Goal: Information Seeking & Learning: Learn about a topic

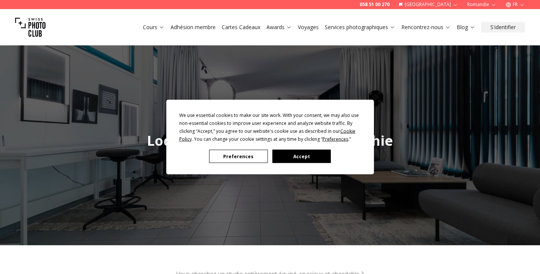
scroll to position [2, 0]
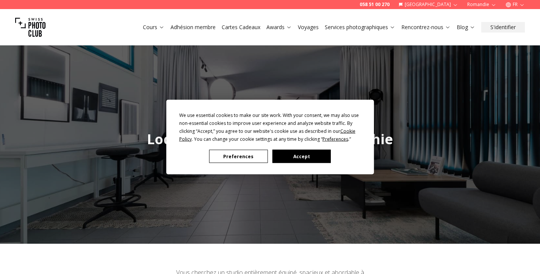
click at [290, 155] on button "Accept" at bounding box center [301, 156] width 58 height 13
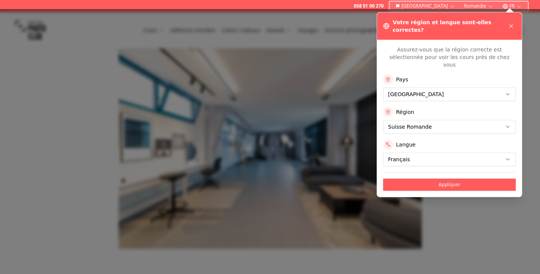
scroll to position [384, 0]
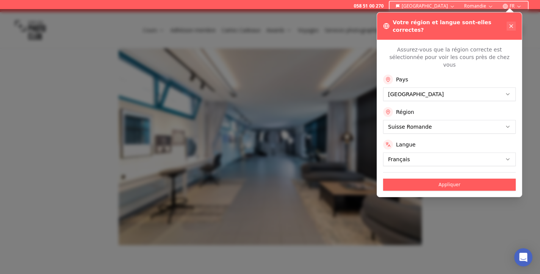
click at [509, 23] on icon at bounding box center [511, 26] width 6 height 6
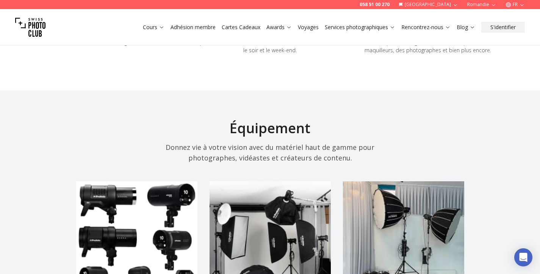
scroll to position [794, 0]
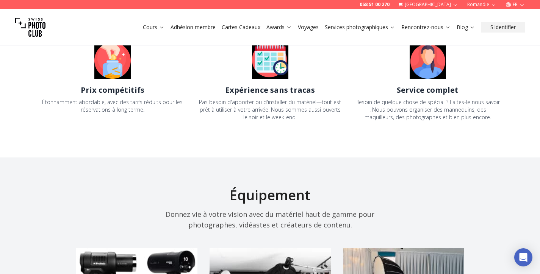
click at [105, 56] on img at bounding box center [112, 60] width 36 height 36
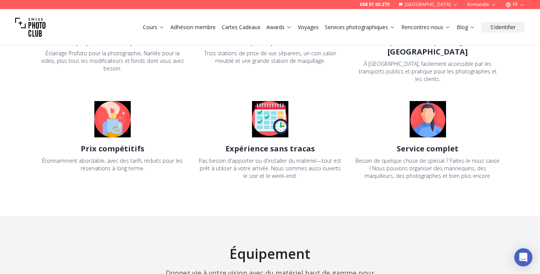
scroll to position [734, 0]
click at [114, 77] on div "Équipement de pointe Éclairage Profoto pour la photographie, Nanlite pour la vi…" at bounding box center [270, 87] width 461 height 186
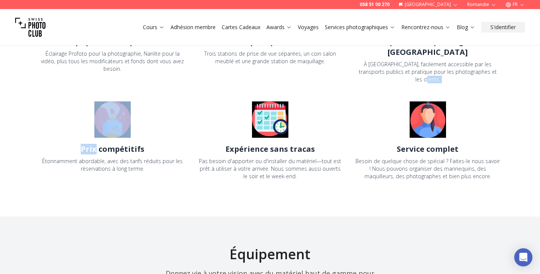
click at [114, 77] on div "Équipement de pointe Éclairage Profoto pour la photographie, Nanlite pour la vi…" at bounding box center [270, 87] width 461 height 186
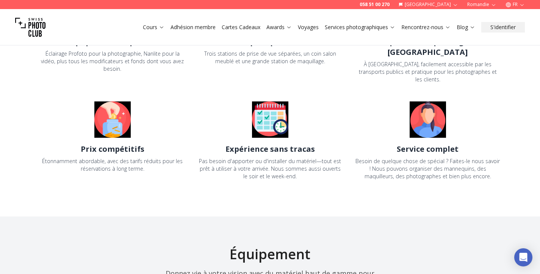
click at [112, 144] on h2 "Prix compétitifs" at bounding box center [113, 149] width 64 height 11
click at [111, 158] on div "Étonnamment abordable, avec des tarifs réduits pour les réservations à long ter…" at bounding box center [112, 165] width 145 height 15
click at [112, 158] on div "Étonnamment abordable, avec des tarifs réduits pour les réservations à long ter…" at bounding box center [112, 165] width 145 height 15
click at [115, 105] on img at bounding box center [112, 120] width 36 height 36
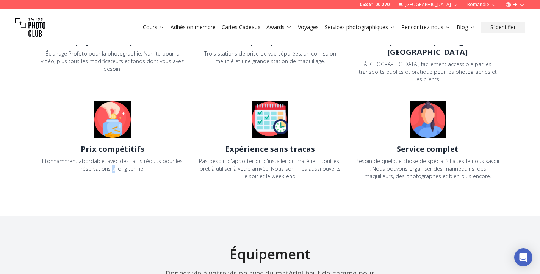
click at [115, 105] on img at bounding box center [112, 120] width 36 height 36
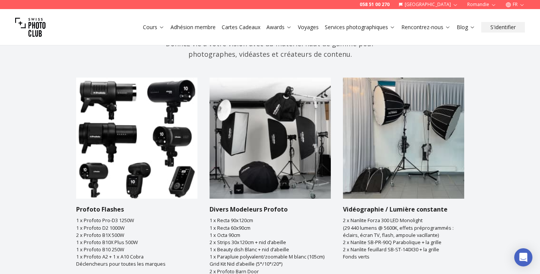
scroll to position [825, 0]
